Goal: Transaction & Acquisition: Book appointment/travel/reservation

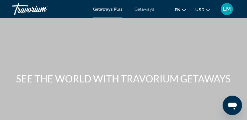
click at [146, 10] on span "Getaways" at bounding box center [145, 9] width 20 height 5
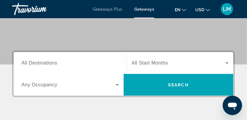
scroll to position [81, 0]
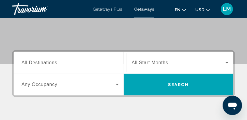
click at [23, 61] on span "All Destinations" at bounding box center [40, 62] width 36 height 5
click at [23, 61] on input "Destination All Destinations" at bounding box center [71, 62] width 98 height 7
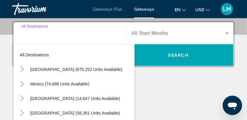
scroll to position [111, 0]
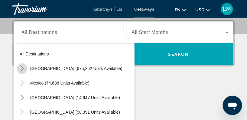
click at [23, 68] on icon "Toggle United States (675,252 units available)" at bounding box center [21, 68] width 3 height 6
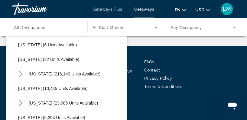
scroll to position [91, 0]
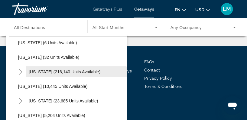
click at [53, 72] on span "[US_STATE] (216,140 units available)" at bounding box center [65, 71] width 72 height 5
type input "**********"
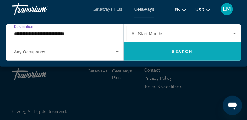
click at [184, 49] on span "Search" at bounding box center [182, 51] width 21 height 5
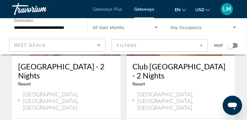
scroll to position [112, 0]
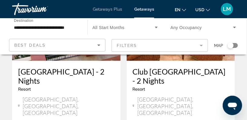
click at [55, 73] on h3 "[GEOGRAPHIC_DATA] - 2 Nights" at bounding box center [66, 76] width 97 height 18
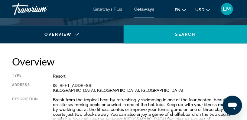
scroll to position [299, 0]
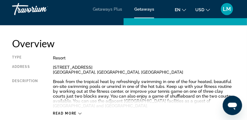
click at [138, 51] on div "Overview Type Resort All-Inclusive No All-Inclusive Address [STREET_ADDRESS] [G…" at bounding box center [123, 76] width 223 height 78
click at [137, 52] on div "Overview Type Resort All-Inclusive No All-Inclusive Address [STREET_ADDRESS] [G…" at bounding box center [123, 76] width 223 height 78
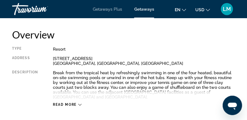
scroll to position [382, 0]
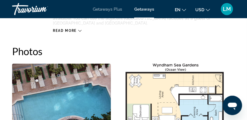
drag, startPoint x: 211, startPoint y: 51, endPoint x: 238, endPoint y: 52, distance: 26.1
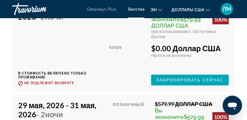
scroll to position [1704, 0]
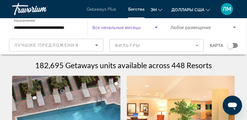
click at [157, 27] on icon "Виджет поиска" at bounding box center [156, 28] width 3 height 2
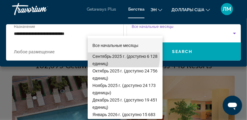
click at [117, 57] on font "Сентябрь 2025 г. (доступно 6 128 единиц)" at bounding box center [125, 60] width 65 height 12
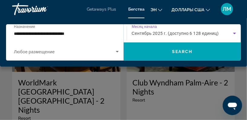
scroll to position [303, 0]
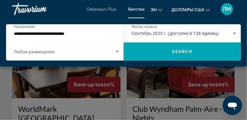
click at [161, 97] on div "Основное содержание" at bounding box center [123, 60] width 247 height 120
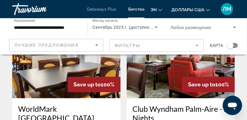
click at [165, 104] on h3 "Club Wyndham Palm-Aire - 2 Nights" at bounding box center [181, 113] width 97 height 18
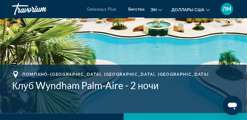
scroll to position [220, 0]
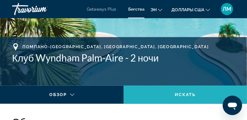
click at [185, 93] on span "Искать" at bounding box center [185, 94] width 21 height 5
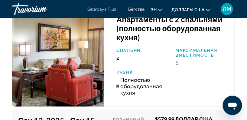
scroll to position [1460, 0]
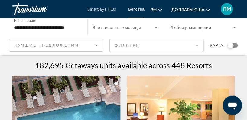
click at [157, 28] on icon "Виджет поиска" at bounding box center [156, 27] width 7 height 7
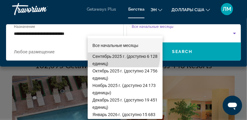
click at [113, 55] on font "Сентябрь 2025 г. (доступно 6 128 единиц)" at bounding box center [125, 60] width 65 height 12
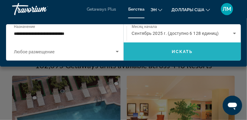
click at [182, 51] on span "Искать" at bounding box center [182, 51] width 21 height 5
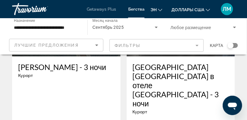
scroll to position [1377, 0]
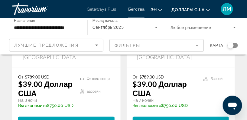
scroll to position [1432, 0]
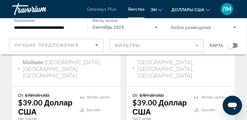
scroll to position [440, 0]
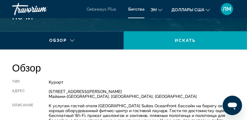
scroll to position [275, 0]
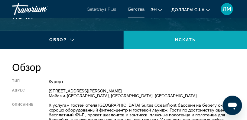
click at [186, 40] on span "Искать" at bounding box center [185, 39] width 21 height 5
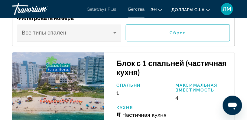
scroll to position [1107, 0]
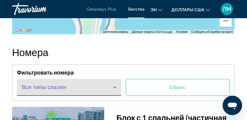
click at [115, 87] on icon "Основное содержание" at bounding box center [115, 88] width 3 height 2
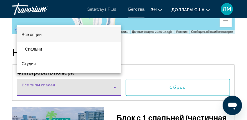
click at [181, 40] on div at bounding box center [123, 60] width 247 height 120
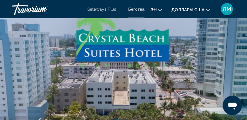
scroll to position [0, 0]
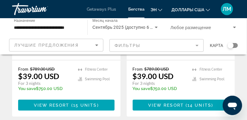
scroll to position [440, 0]
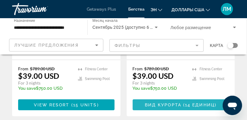
click at [180, 102] on span "Вид курорта" at bounding box center [163, 104] width 37 height 5
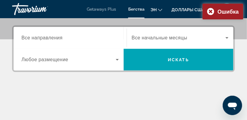
scroll to position [138, 0]
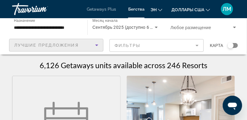
click at [96, 44] on icon "Сортировать по" at bounding box center [96, 45] width 7 height 7
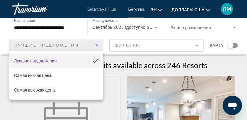
click at [222, 61] on div at bounding box center [123, 60] width 247 height 120
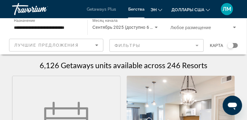
click at [96, 8] on span "Getaways Plus" at bounding box center [101, 9] width 29 height 5
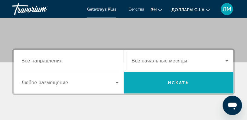
scroll to position [82, 0]
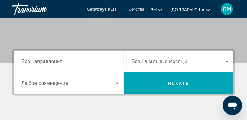
click at [24, 60] on span "Все направления" at bounding box center [42, 61] width 41 height 6
click at [24, 60] on input "Destination Все направления" at bounding box center [71, 61] width 98 height 7
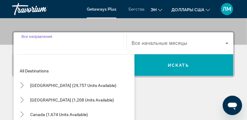
scroll to position [111, 0]
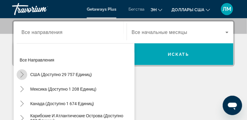
click at [23, 74] on icon "Toggle Соединенные Штаты (доступно 29 757 единиц)" at bounding box center [21, 74] width 3 height 6
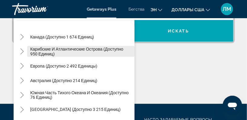
scroll to position [623, 0]
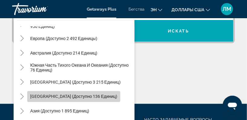
click at [78, 97] on span "[GEOGRAPHIC_DATA] (доступно 136 единиц)" at bounding box center [73, 96] width 87 height 5
type input "**********"
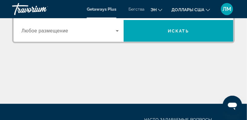
scroll to position [111, 0]
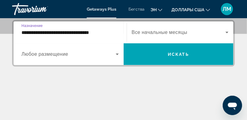
click at [117, 54] on icon "Виджет поиска" at bounding box center [117, 55] width 3 height 2
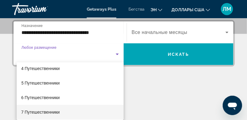
scroll to position [27, 0]
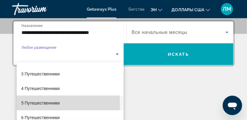
click at [45, 103] on font "5 Путешественники" at bounding box center [41, 103] width 38 height 5
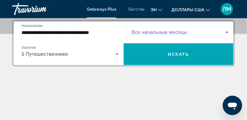
click at [227, 32] on icon "Виджет поиска" at bounding box center [227, 33] width 3 height 2
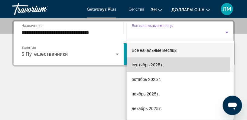
click at [156, 65] on font "сентябрь 2025 г." at bounding box center [148, 64] width 32 height 5
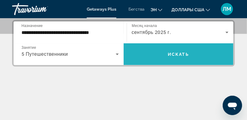
click at [174, 56] on span "Искать" at bounding box center [178, 54] width 21 height 5
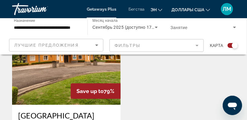
scroll to position [413, 0]
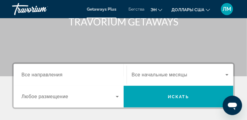
scroll to position [82, 0]
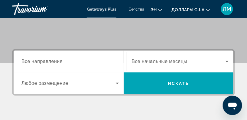
click at [22, 59] on span "Все направления" at bounding box center [42, 61] width 41 height 6
click at [22, 59] on input "Destination Все направления" at bounding box center [71, 61] width 98 height 7
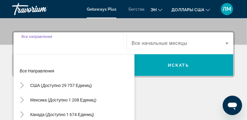
scroll to position [111, 0]
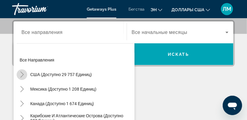
click at [22, 74] on icon "Toggle Соединенные Штаты (доступно 29 757 единиц)" at bounding box center [22, 74] width 6 height 6
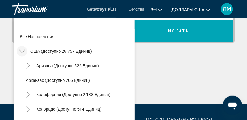
scroll to position [18, 0]
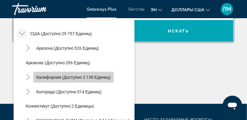
click at [44, 78] on span "Калифорния (доступно 2 138 единиц)" at bounding box center [73, 77] width 75 height 5
type input "**********"
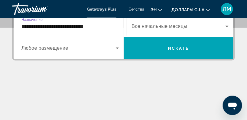
scroll to position [111, 0]
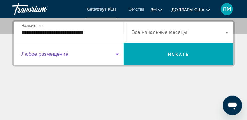
click at [118, 54] on icon "Виджет поиска" at bounding box center [117, 55] width 3 height 2
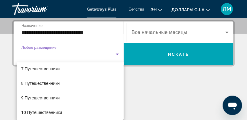
scroll to position [92, 0]
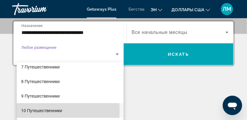
click at [30, 111] on font "10 Путешественники" at bounding box center [42, 110] width 41 height 5
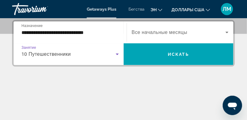
click at [228, 32] on icon "Виджет поиска" at bounding box center [227, 33] width 3 height 2
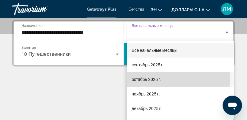
click at [158, 79] on font "октябрь 2025 г." at bounding box center [147, 79] width 30 height 5
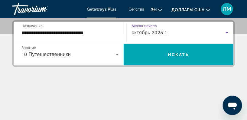
scroll to position [111, 0]
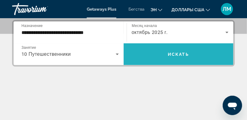
click at [174, 52] on span "Искать" at bounding box center [178, 54] width 21 height 5
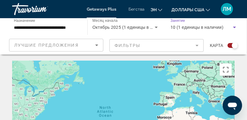
click at [234, 28] on icon "Виджет поиска" at bounding box center [234, 27] width 7 height 7
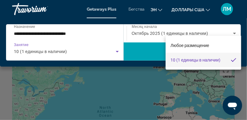
click at [117, 51] on div at bounding box center [123, 60] width 247 height 120
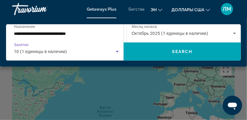
click at [117, 51] on icon "Виджет поиска" at bounding box center [117, 52] width 3 height 2
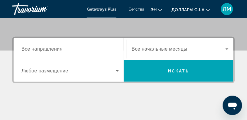
scroll to position [110, 0]
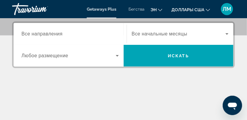
click at [28, 34] on span "Все направления" at bounding box center [42, 34] width 41 height 6
click at [28, 34] on input "Destination Все направления" at bounding box center [71, 34] width 98 height 7
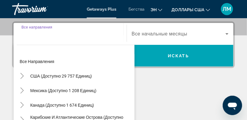
scroll to position [111, 0]
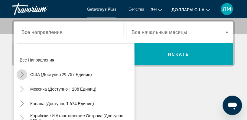
click at [24, 74] on icon "Toggle Соединенные Штаты (доступно 29 757 единиц)" at bounding box center [22, 74] width 6 height 6
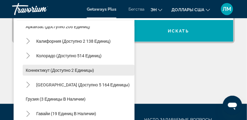
scroll to position [45, 0]
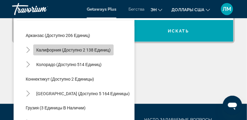
click at [47, 50] on span "Калифорния (доступно 2 138 единиц)" at bounding box center [73, 50] width 75 height 5
type input "**********"
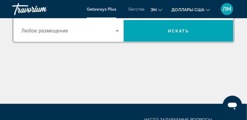
scroll to position [111, 0]
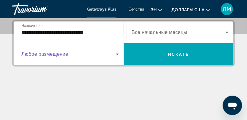
click at [118, 54] on icon "Виджет поиска" at bounding box center [117, 55] width 3 height 2
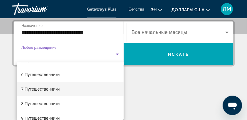
scroll to position [82, 0]
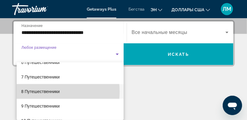
click at [43, 91] on font "8 Путешественники" at bounding box center [41, 91] width 38 height 5
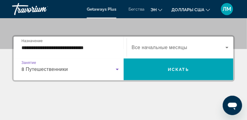
scroll to position [84, 0]
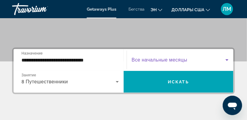
click at [227, 59] on icon "Виджет поиска" at bounding box center [227, 60] width 3 height 2
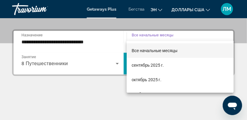
scroll to position [111, 0]
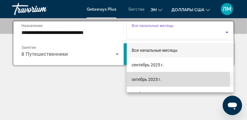
click at [139, 80] on font "октябрь 2025 г." at bounding box center [147, 79] width 30 height 5
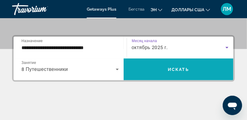
scroll to position [84, 0]
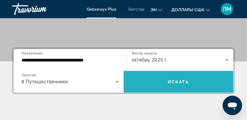
click at [177, 81] on span "Искать" at bounding box center [178, 81] width 21 height 5
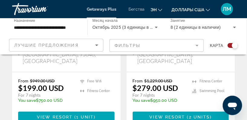
scroll to position [303, 0]
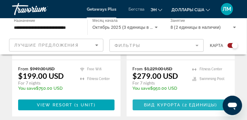
click at [168, 102] on span "Вид курорта" at bounding box center [163, 104] width 37 height 5
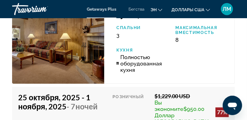
scroll to position [1542, 0]
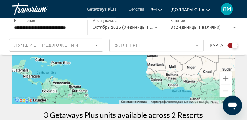
scroll to position [110, 0]
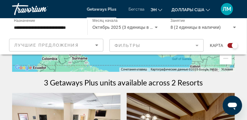
click at [178, 22] on span "Занятие" at bounding box center [178, 21] width 15 height 4
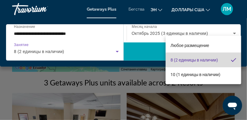
click at [234, 60] on mat-pseudo-checkbox at bounding box center [233, 59] width 5 height 5
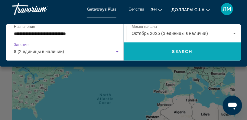
scroll to position [0, 0]
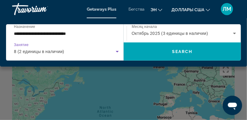
click at [117, 51] on icon "Виджет поиска" at bounding box center [117, 52] width 3 height 2
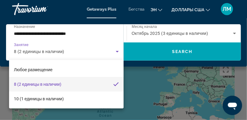
click at [64, 30] on div at bounding box center [123, 60] width 247 height 120
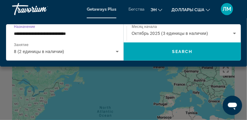
click at [25, 35] on input "**********" at bounding box center [65, 33] width 102 height 7
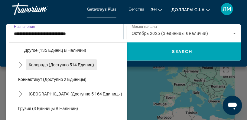
scroll to position [159, 0]
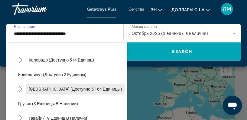
click at [41, 88] on span "[GEOGRAPHIC_DATA] (доступно 5 164 единицы)" at bounding box center [76, 89] width 94 height 5
type input "**********"
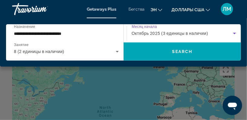
click at [235, 34] on icon "Виджет поиска" at bounding box center [235, 34] width 3 height 2
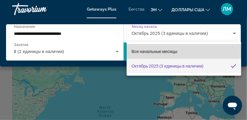
click at [167, 52] on span "Все начальные месяцы" at bounding box center [155, 51] width 46 height 5
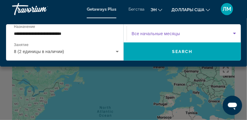
click at [234, 33] on icon "Виджет поиска" at bounding box center [235, 34] width 3 height 2
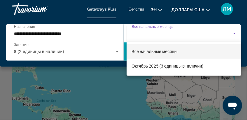
scroll to position [55, 0]
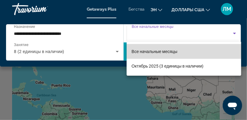
click at [150, 49] on span "Все начальные месяцы" at bounding box center [155, 51] width 46 height 5
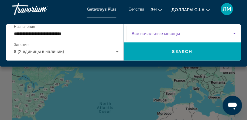
scroll to position [0, 0]
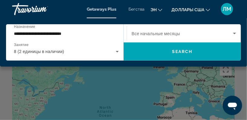
click at [171, 33] on span "Все начальные месяцы" at bounding box center [156, 33] width 48 height 5
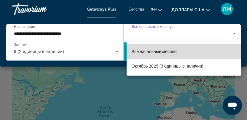
click at [141, 51] on span "Все начальные месяцы" at bounding box center [155, 51] width 46 height 5
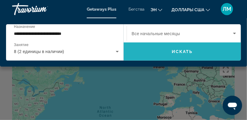
click at [172, 50] on span "Искать" at bounding box center [182, 51] width 21 height 5
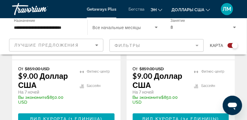
scroll to position [303, 0]
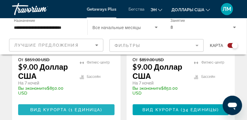
click at [68, 107] on span "( 1 единица )" at bounding box center [84, 109] width 35 height 5
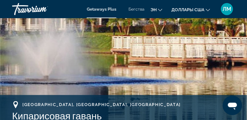
scroll to position [72, 0]
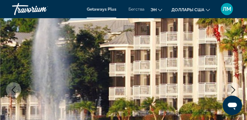
drag, startPoint x: 169, startPoint y: 47, endPoint x: 236, endPoint y: 25, distance: 69.7
click at [236, 25] on img "Основное содержание" at bounding box center [124, 90] width 248 height 288
